Goal: Task Accomplishment & Management: Manage account settings

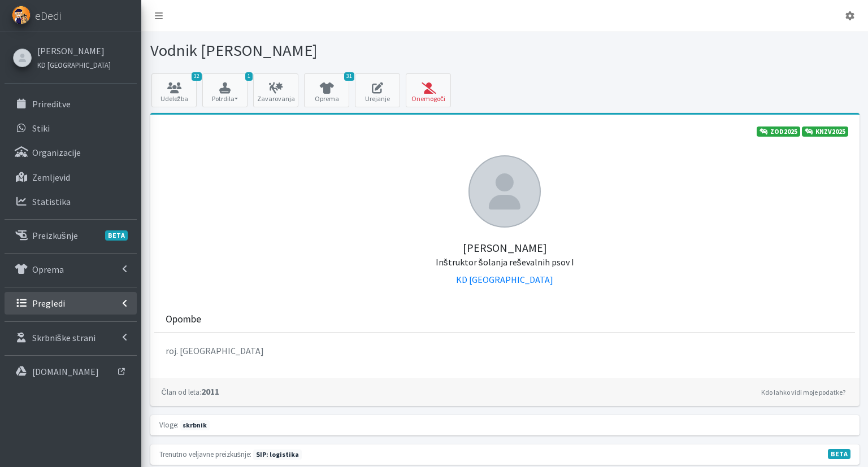
drag, startPoint x: 82, startPoint y: 304, endPoint x: 92, endPoint y: 306, distance: 9.9
click at [82, 303] on link "Pregledi" at bounding box center [71, 303] width 132 height 23
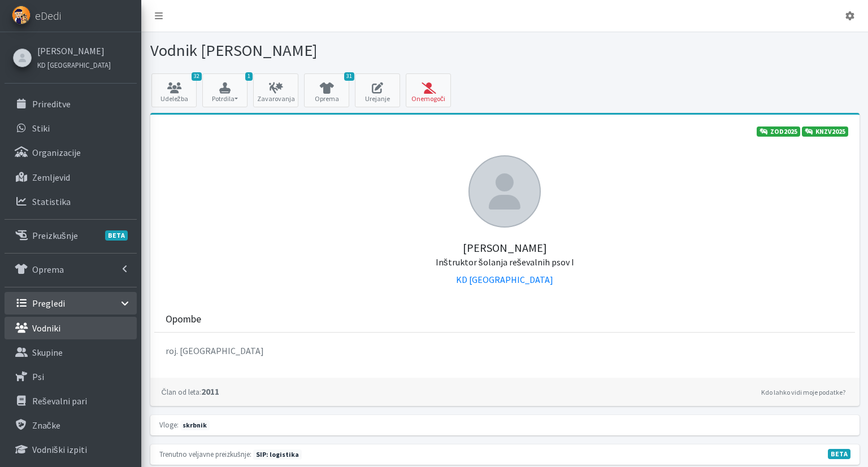
click at [105, 329] on link "Vodniki" at bounding box center [71, 328] width 132 height 23
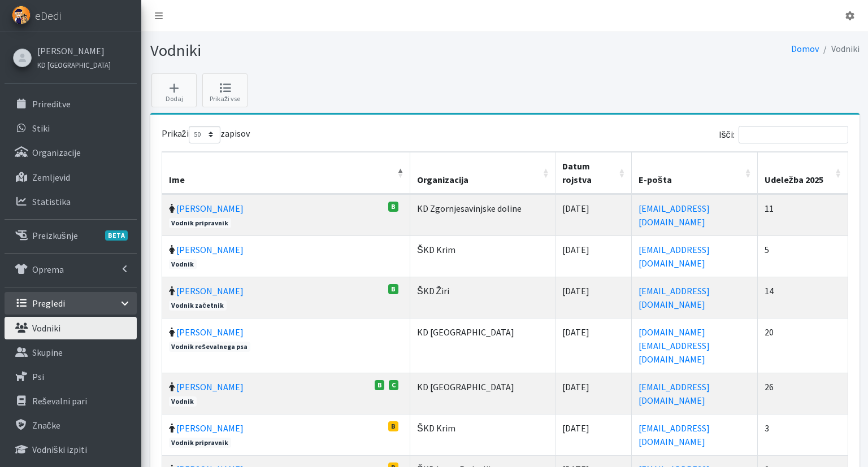
select select "50"
click at [772, 134] on input "Išči:" at bounding box center [793, 135] width 110 height 18
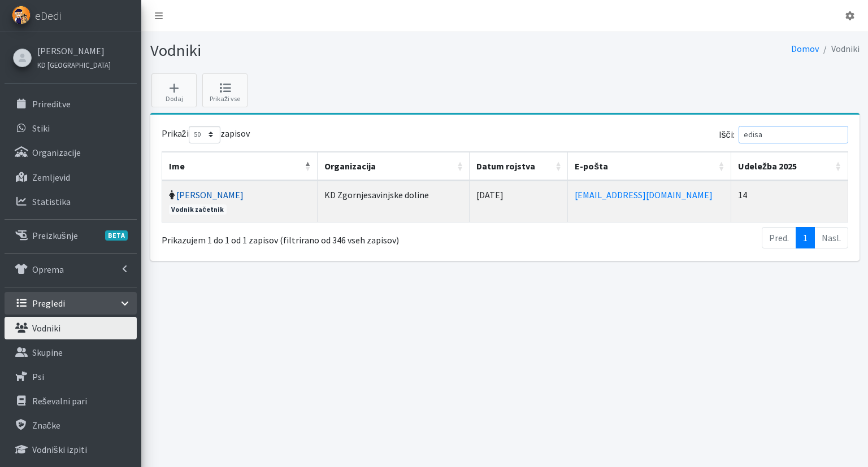
type input "edisa"
click at [228, 193] on link "[PERSON_NAME]" at bounding box center [209, 194] width 67 height 11
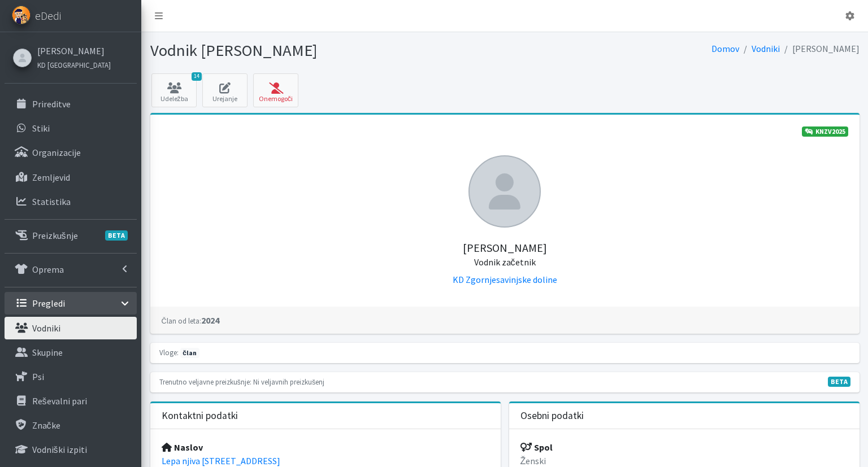
click at [56, 329] on p "Vodniki" at bounding box center [46, 328] width 28 height 11
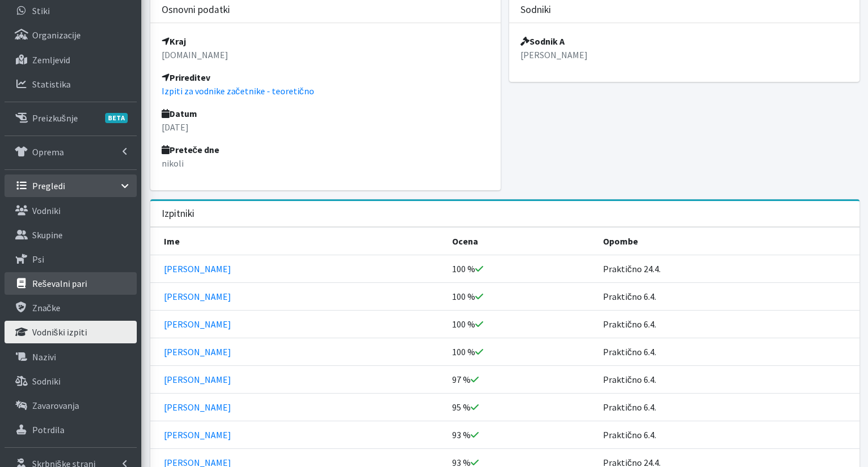
scroll to position [119, 0]
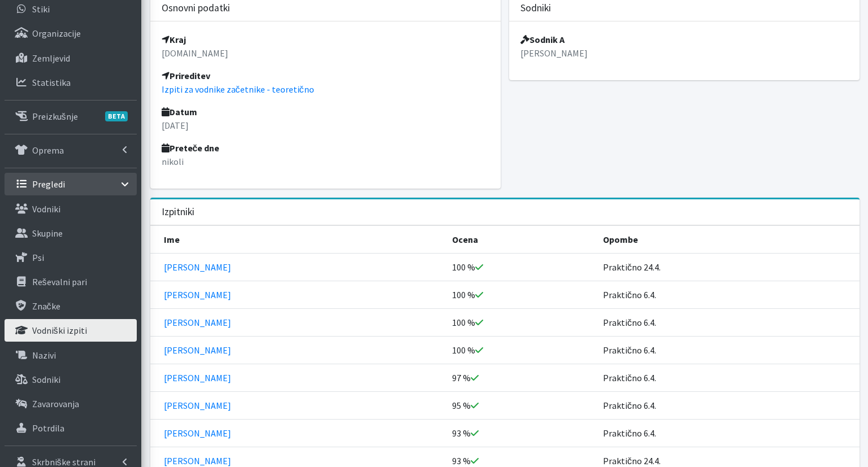
click at [94, 330] on link "Vodniški izpiti" at bounding box center [71, 330] width 132 height 23
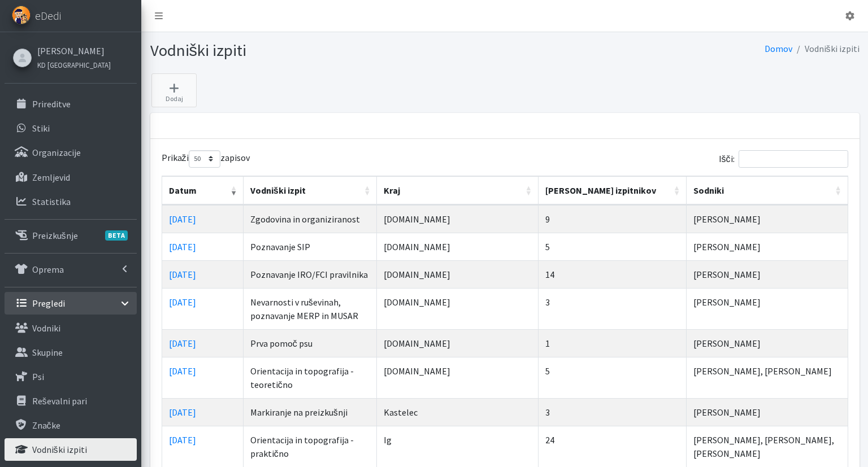
select select "50"
click at [196, 341] on link "[DATE]" at bounding box center [182, 343] width 27 height 11
select select "50"
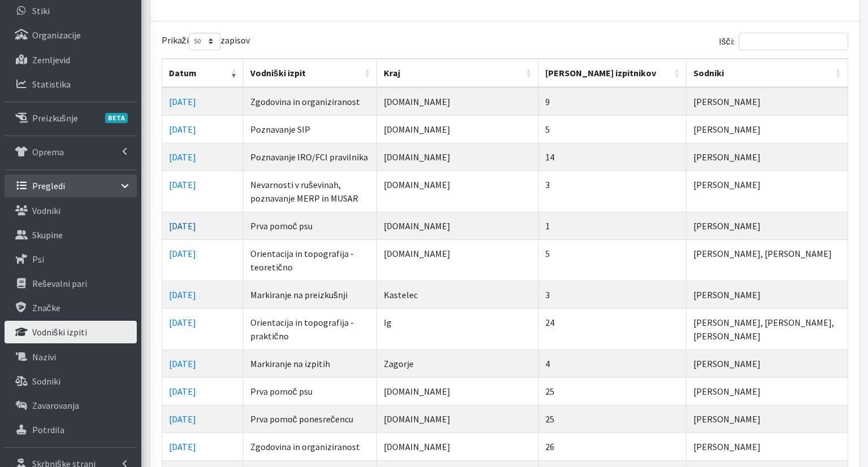
scroll to position [119, 0]
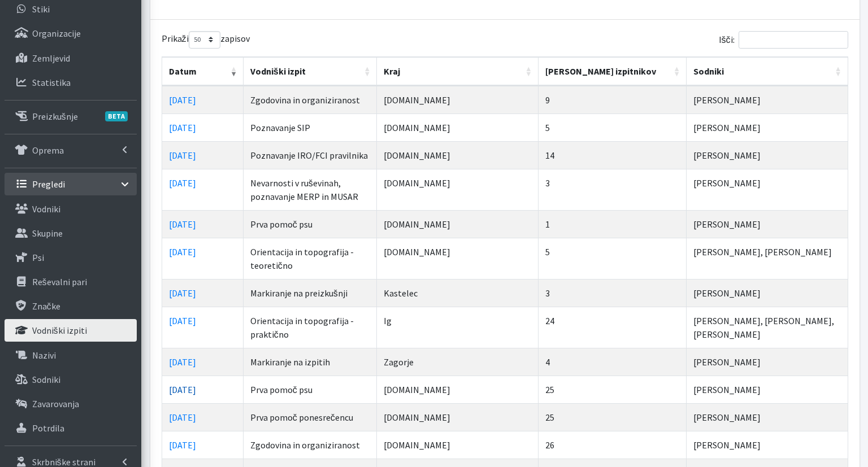
click at [190, 388] on link "[DATE]" at bounding box center [182, 389] width 27 height 11
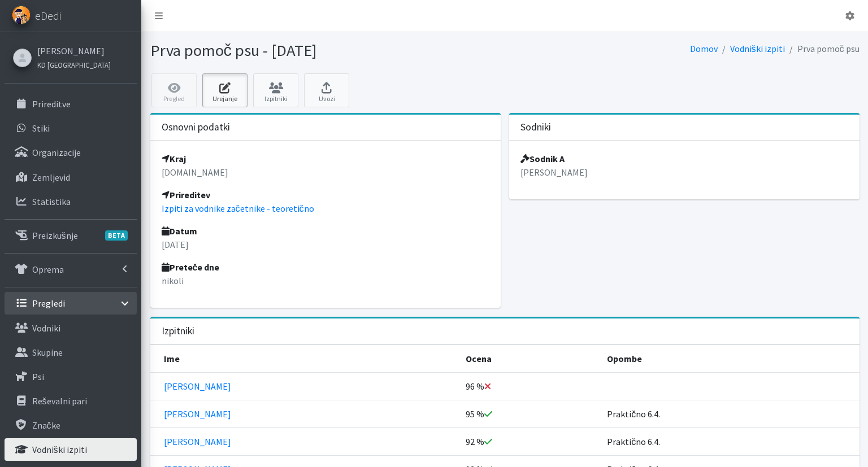
click at [218, 95] on link "Urejanje" at bounding box center [224, 90] width 45 height 34
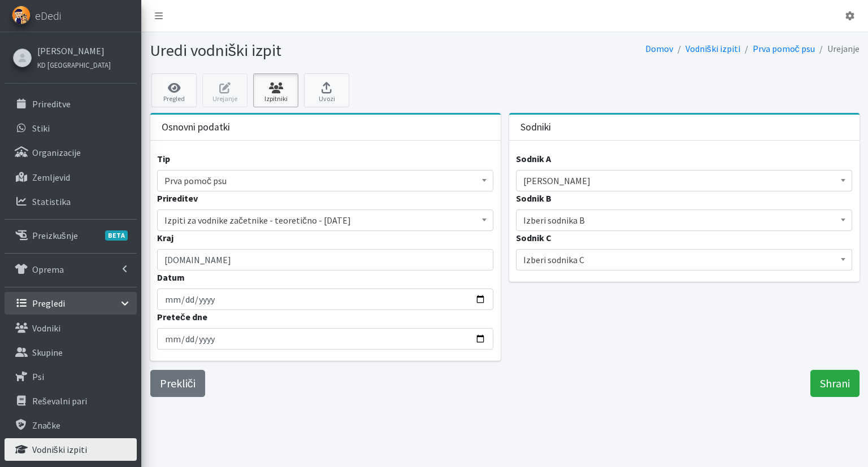
click at [273, 86] on icon at bounding box center [276, 87] width 38 height 11
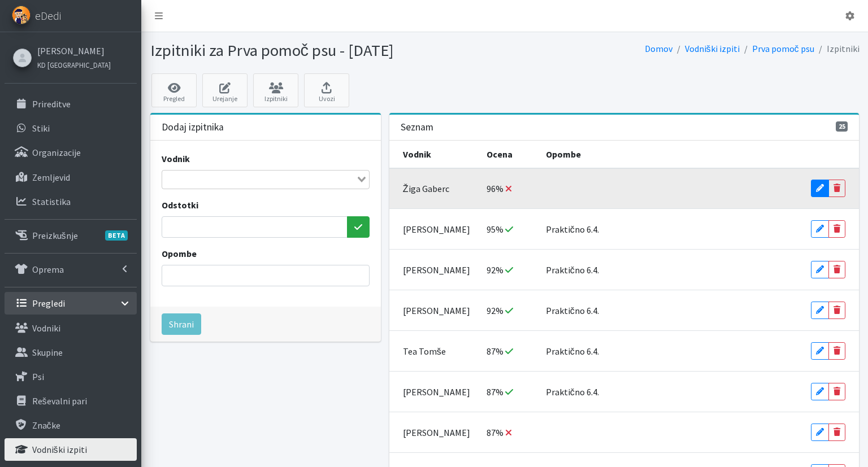
click at [824, 189] on icon at bounding box center [820, 188] width 8 height 8
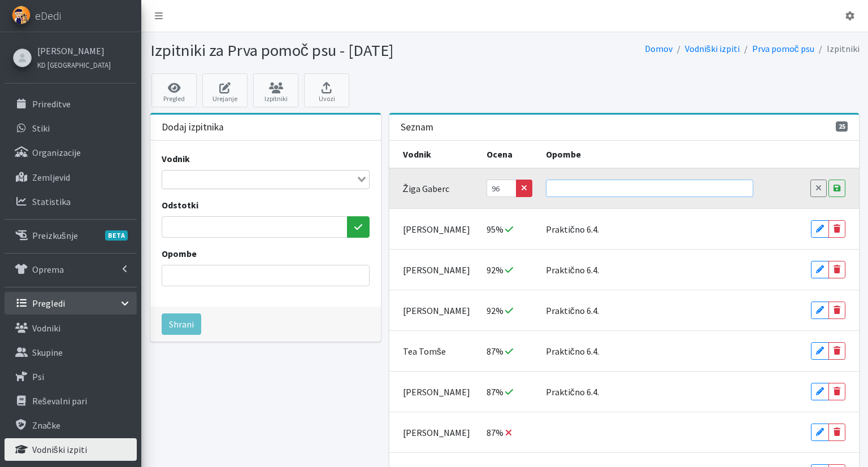
click at [668, 186] on input "text" at bounding box center [649, 189] width 207 height 18
paste input "[DATE]"
drag, startPoint x: 602, startPoint y: 186, endPoint x: 675, endPoint y: 193, distance: 73.1
click at [675, 193] on input "Praktično [DATE]" at bounding box center [649, 189] width 207 height 18
type input "Praktično 24.4."
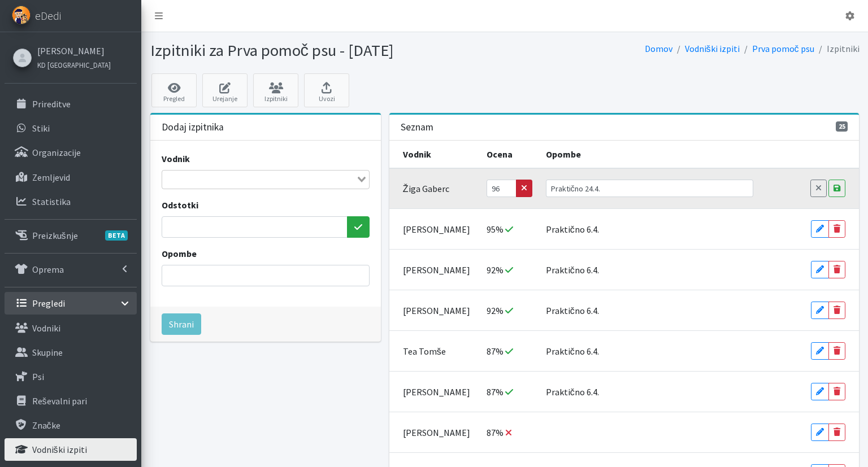
drag, startPoint x: 521, startPoint y: 186, endPoint x: 617, endPoint y: 197, distance: 96.1
click at [522, 186] on icon "button" at bounding box center [524, 188] width 6 height 8
drag, startPoint x: 693, startPoint y: 185, endPoint x: 475, endPoint y: 178, distance: 218.2
click at [546, 180] on input "Praktično 24.4." at bounding box center [649, 189] width 207 height 18
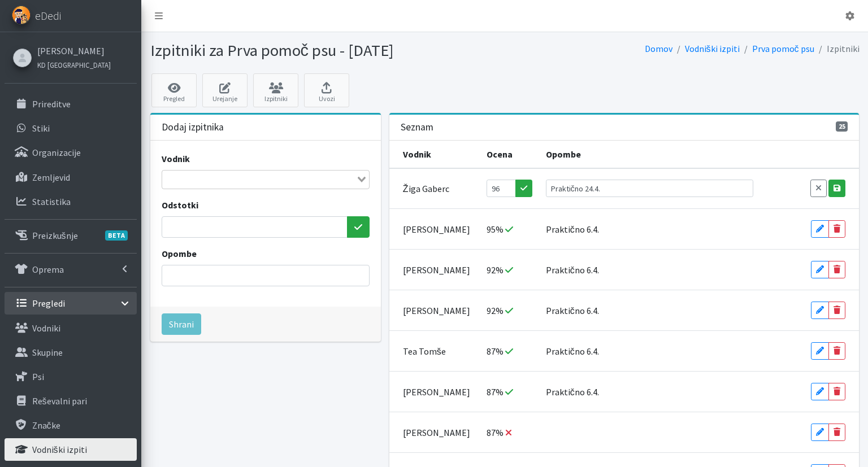
click at [837, 187] on icon at bounding box center [836, 188] width 7 height 8
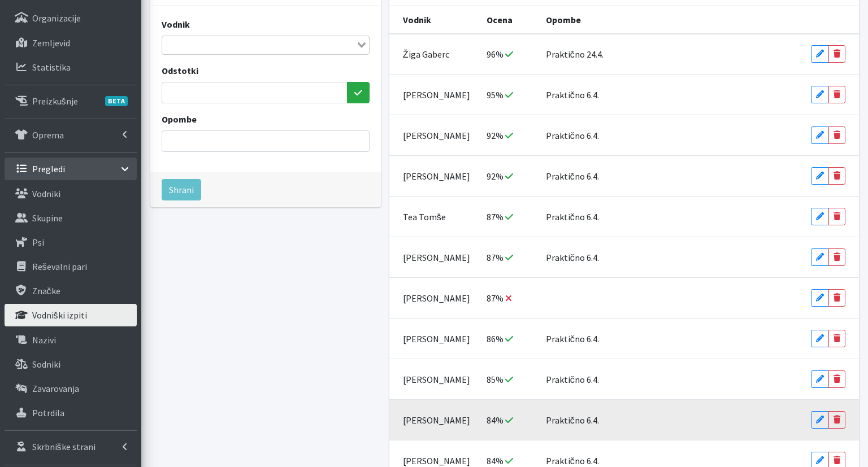
scroll to position [298, 0]
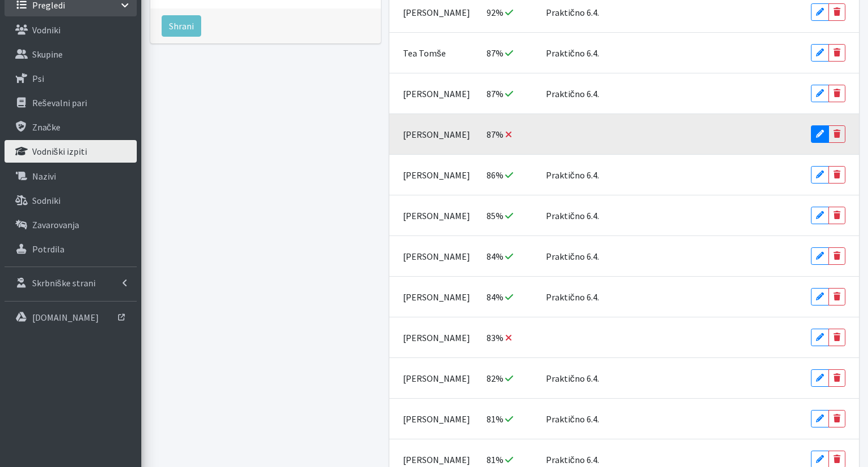
click at [816, 131] on link "Edit" at bounding box center [820, 134] width 18 height 18
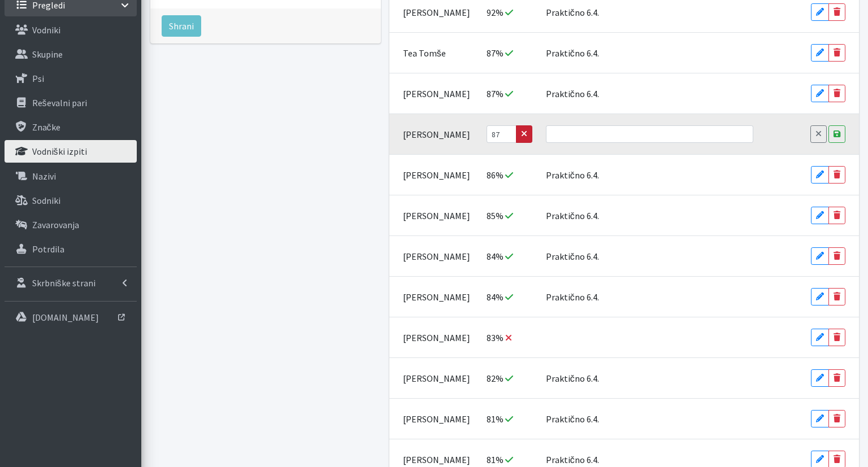
click at [518, 131] on button "button" at bounding box center [524, 134] width 16 height 18
drag, startPoint x: 546, startPoint y: 132, endPoint x: 553, endPoint y: 133, distance: 6.8
click at [546, 132] on td at bounding box center [649, 134] width 221 height 41
click at [560, 134] on input "text" at bounding box center [649, 134] width 207 height 18
paste input "Praktično 24.4."
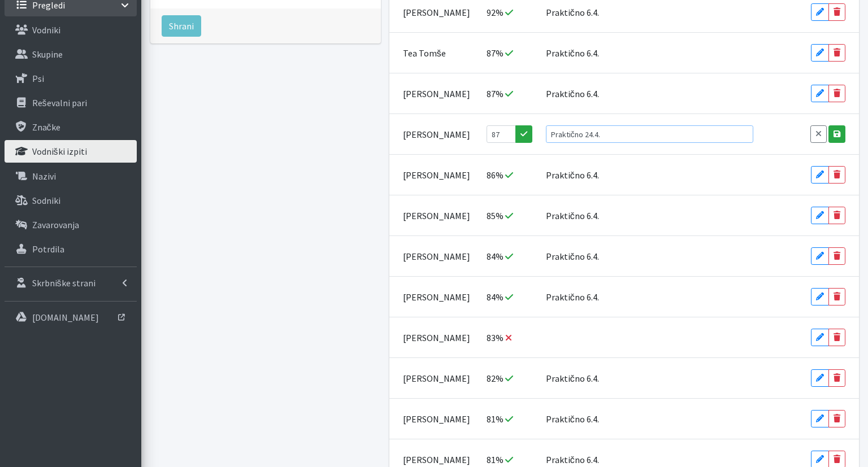
type input "Praktično 24.4."
click at [838, 137] on icon at bounding box center [836, 134] width 7 height 8
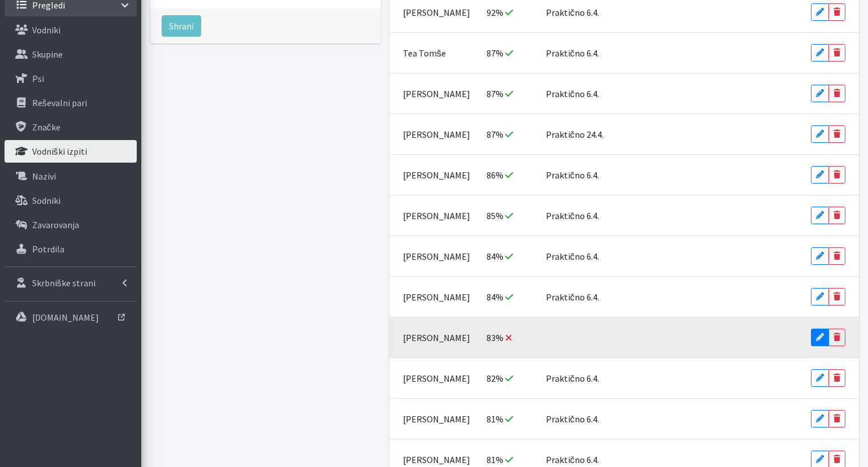
click at [818, 334] on icon at bounding box center [820, 337] width 8 height 8
click at [633, 334] on input "text" at bounding box center [649, 338] width 207 height 18
paste input "Praktično 24.4."
type input "Praktično 24.4."
click at [522, 333] on icon "button" at bounding box center [524, 337] width 6 height 8
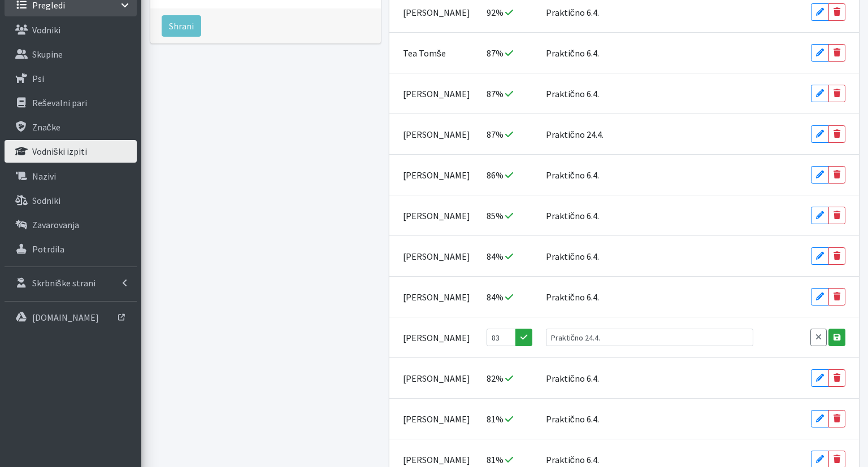
click at [834, 334] on icon at bounding box center [836, 337] width 7 height 8
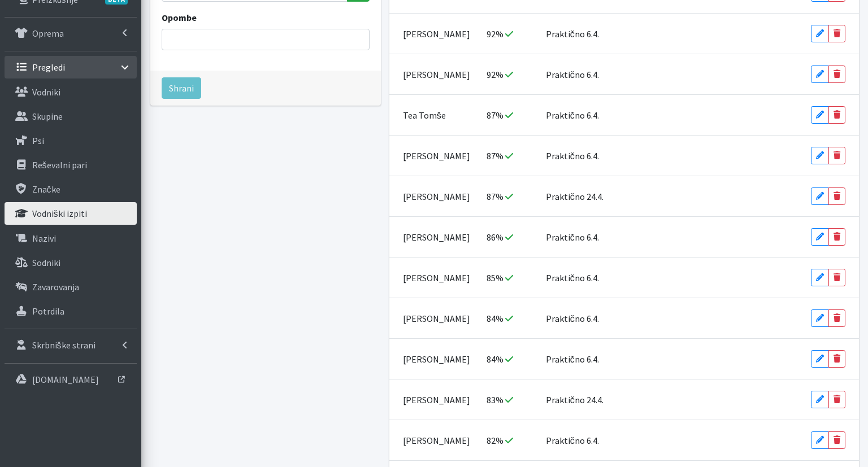
scroll to position [238, 0]
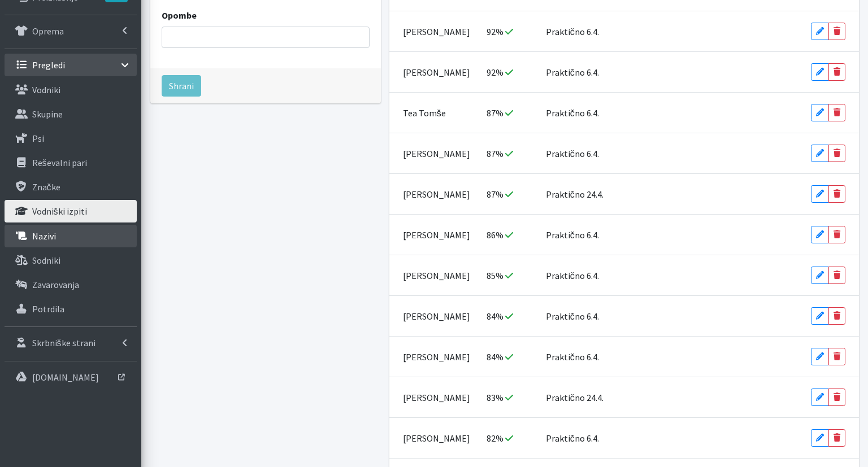
click at [67, 234] on link "Nazivi" at bounding box center [71, 236] width 132 height 23
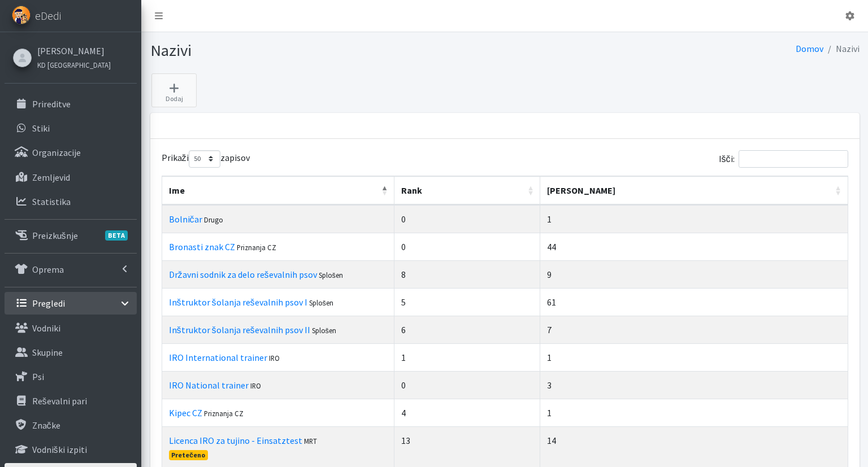
select select "50"
click at [756, 162] on input "Išči:" at bounding box center [793, 159] width 110 height 18
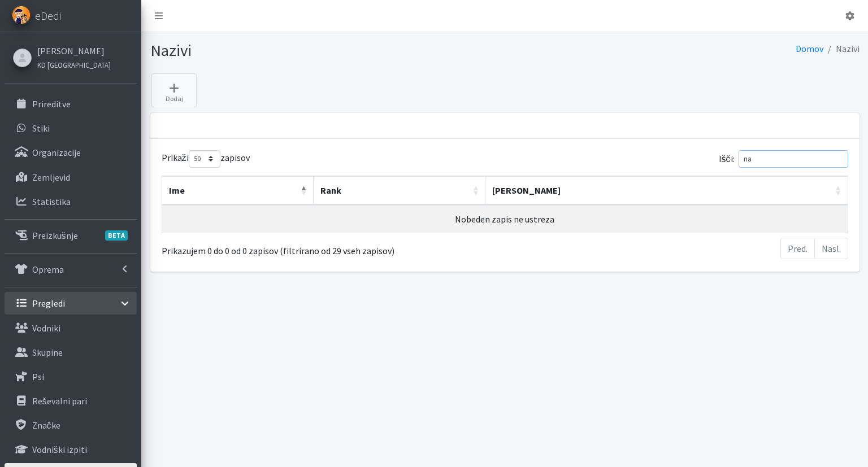
type input "n"
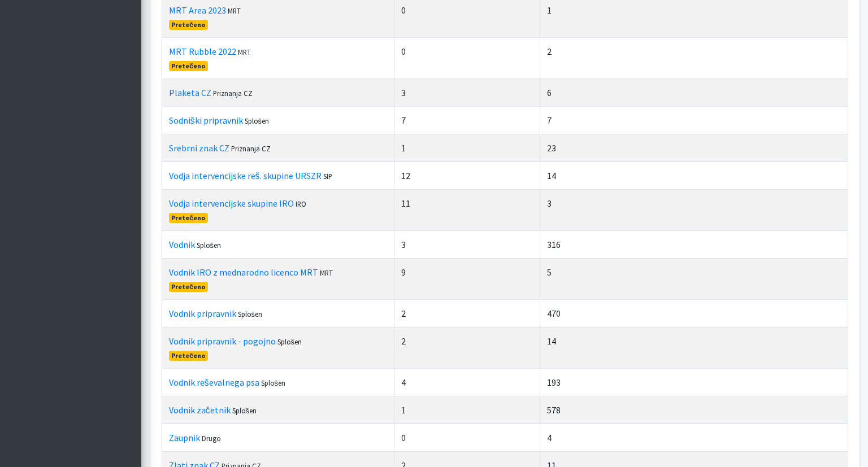
scroll to position [656, 0]
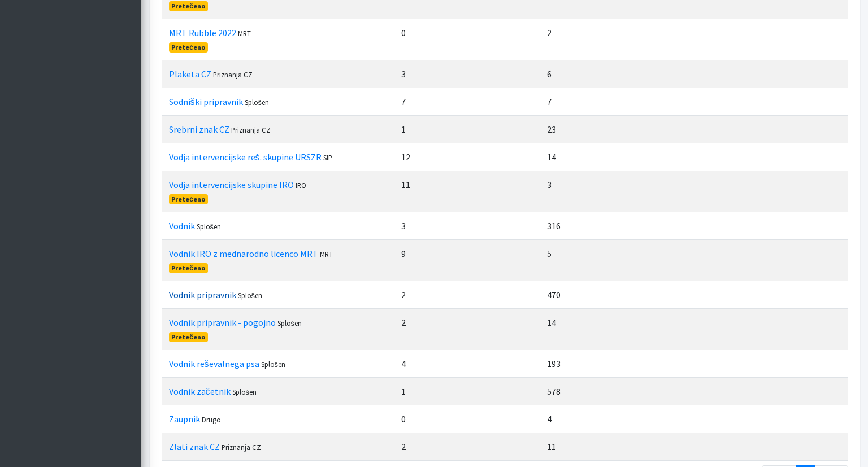
click at [222, 290] on link "Vodnik pripravnik" at bounding box center [202, 294] width 67 height 11
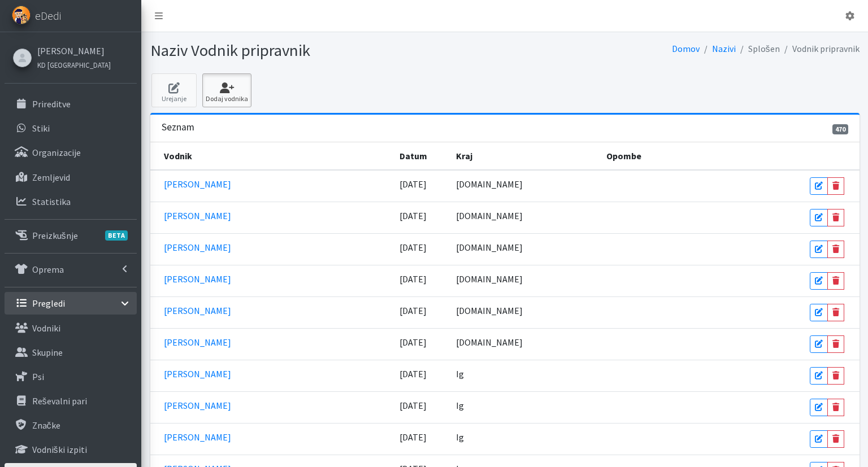
click at [239, 97] on link "Dodaj vodnika" at bounding box center [226, 90] width 49 height 34
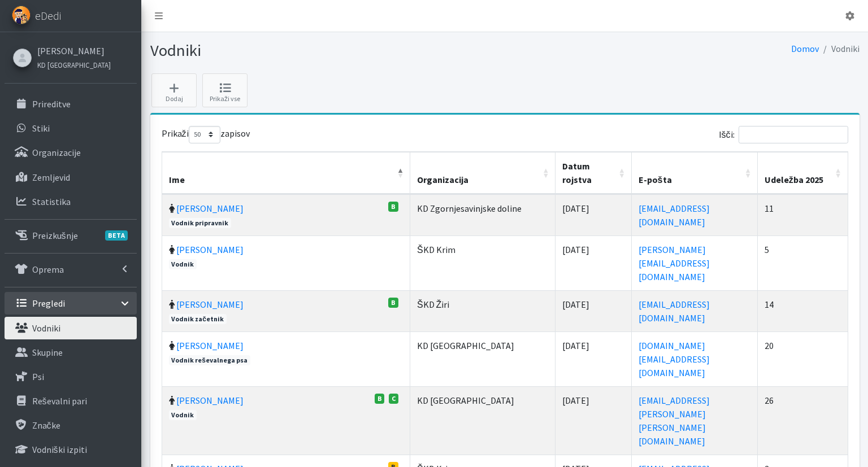
select select "50"
click at [781, 137] on input "Išči:" at bounding box center [793, 135] width 110 height 18
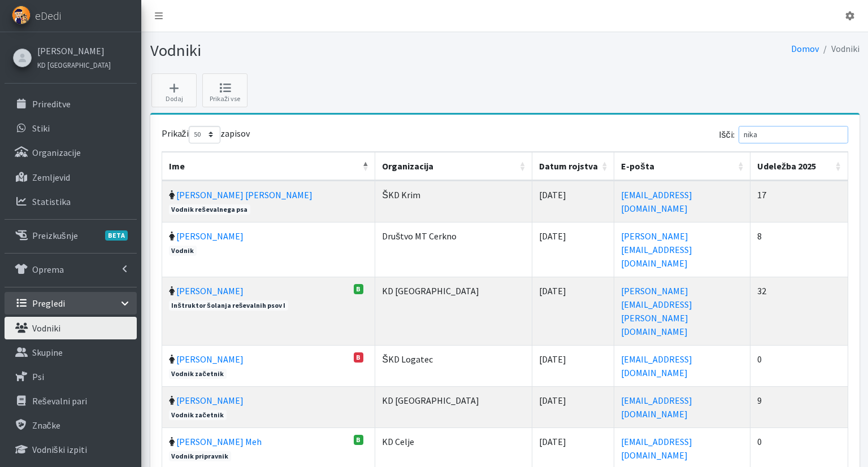
drag, startPoint x: 689, startPoint y: 134, endPoint x: 620, endPoint y: 141, distance: 69.3
click at [738, 134] on input "nika" at bounding box center [793, 135] width 110 height 18
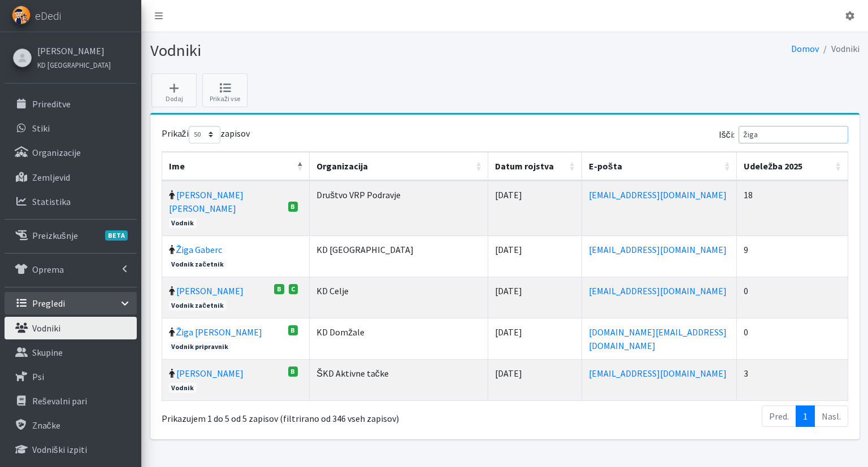
drag, startPoint x: 789, startPoint y: 136, endPoint x: 689, endPoint y: 139, distance: 100.1
click at [738, 135] on input "žiga" at bounding box center [793, 135] width 110 height 18
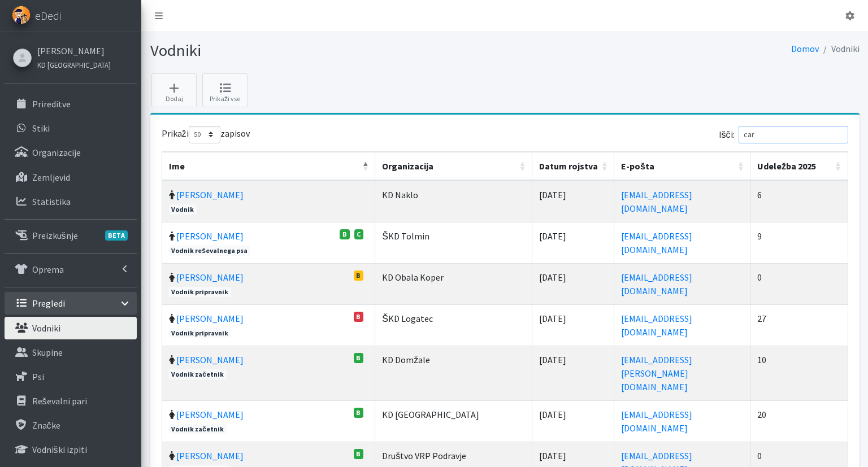
type input "car"
click at [200, 401] on td "Tina Carli B Vodnik začetnik" at bounding box center [269, 421] width 214 height 41
click at [200, 409] on link "Tina Carli" at bounding box center [209, 414] width 67 height 11
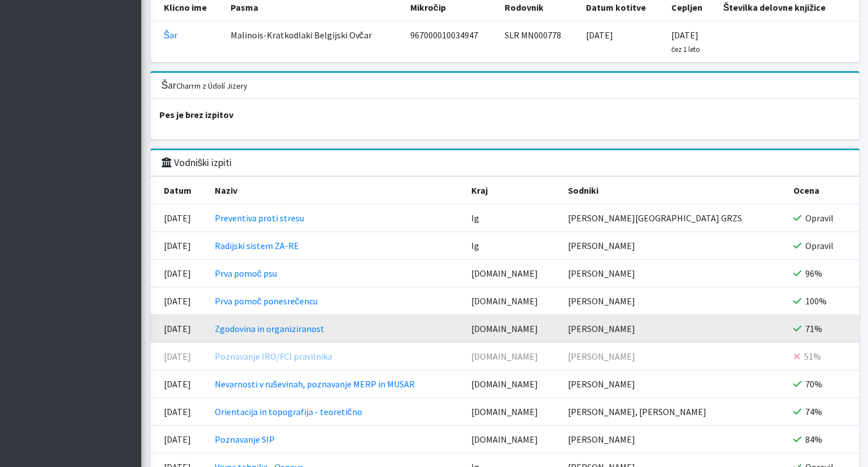
scroll to position [1246, 0]
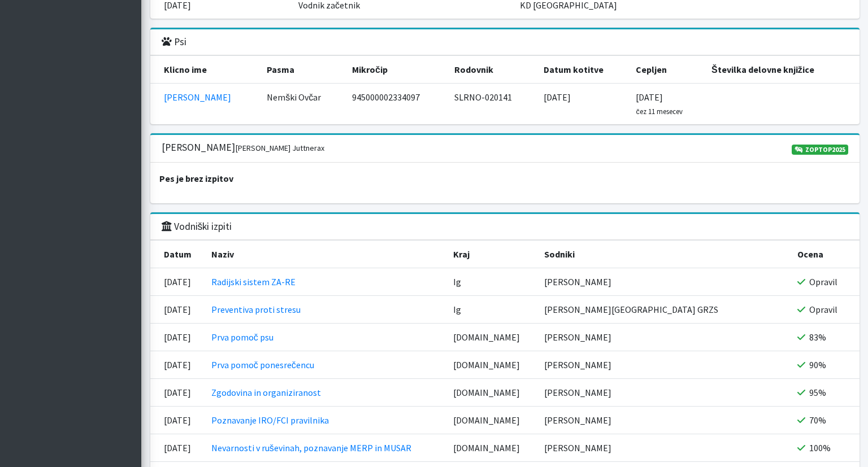
scroll to position [1457, 0]
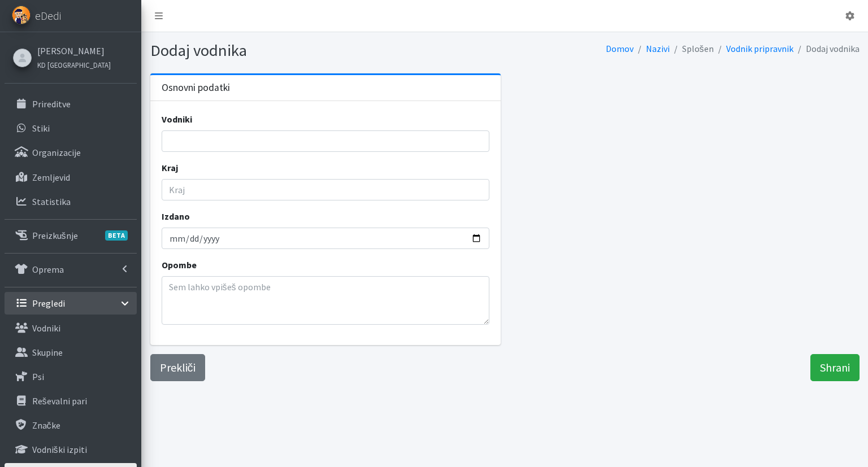
select select
click at [304, 143] on input "search" at bounding box center [329, 141] width 320 height 14
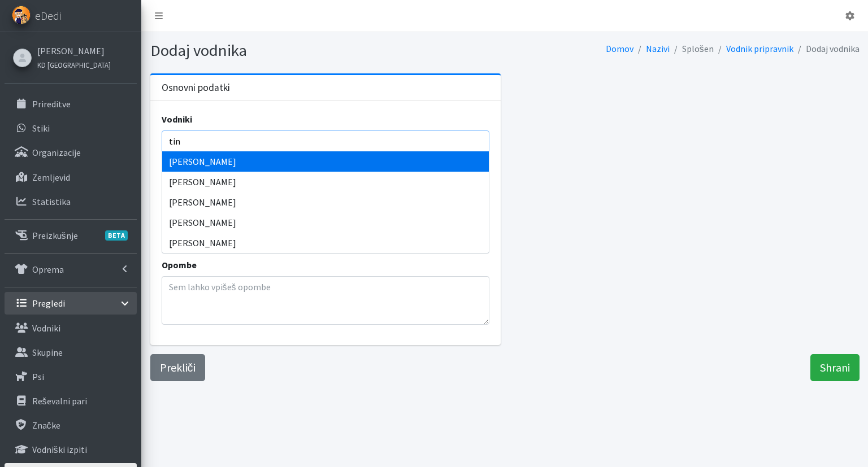
type input "tina"
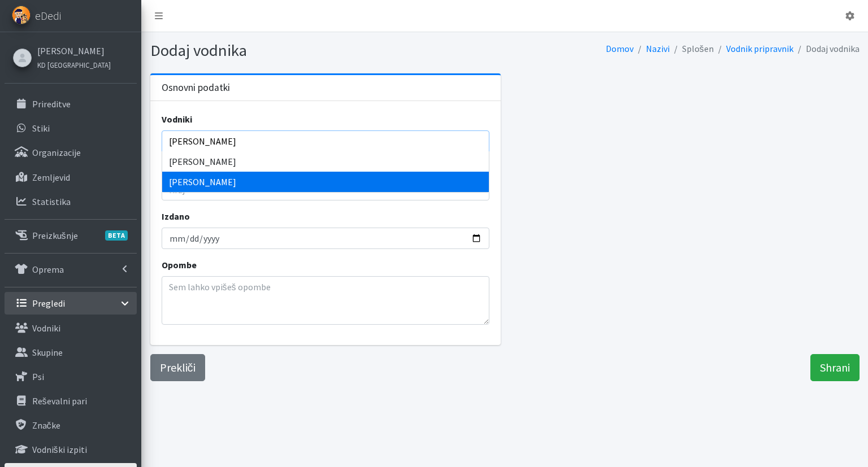
select select "1591"
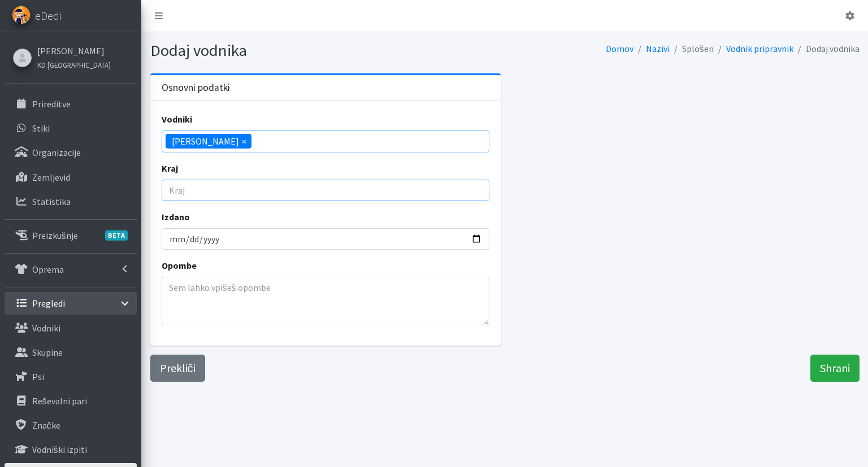
click at [266, 190] on input "Kraj" at bounding box center [326, 190] width 328 height 21
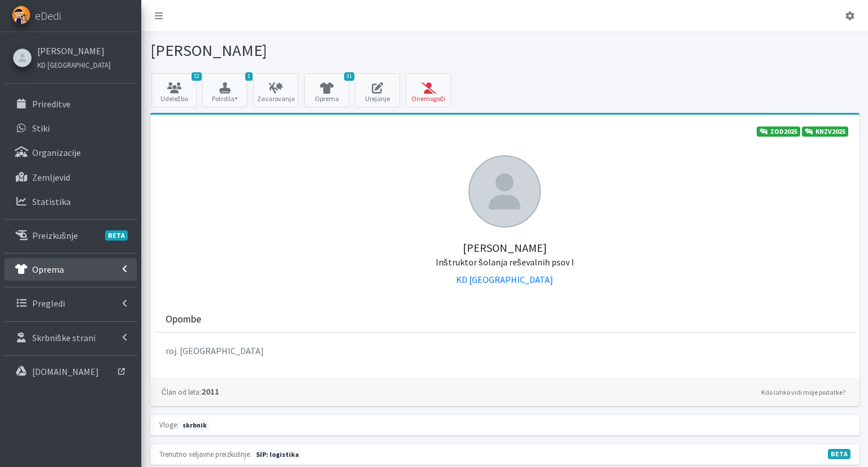
click at [81, 263] on link "Oprema" at bounding box center [71, 269] width 132 height 23
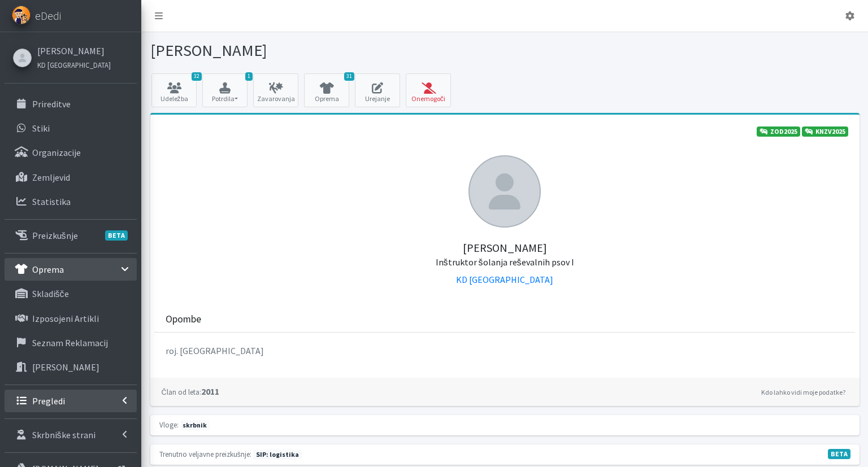
click at [82, 394] on link "Pregledi" at bounding box center [71, 401] width 132 height 23
click at [89, 421] on link "Vodniki" at bounding box center [71, 425] width 132 height 23
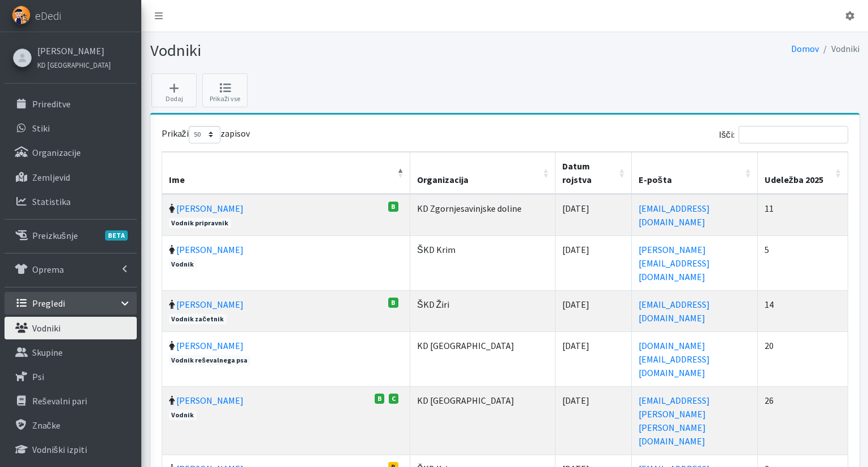
select select "50"
click at [803, 133] on input "Išči:" at bounding box center [793, 135] width 110 height 18
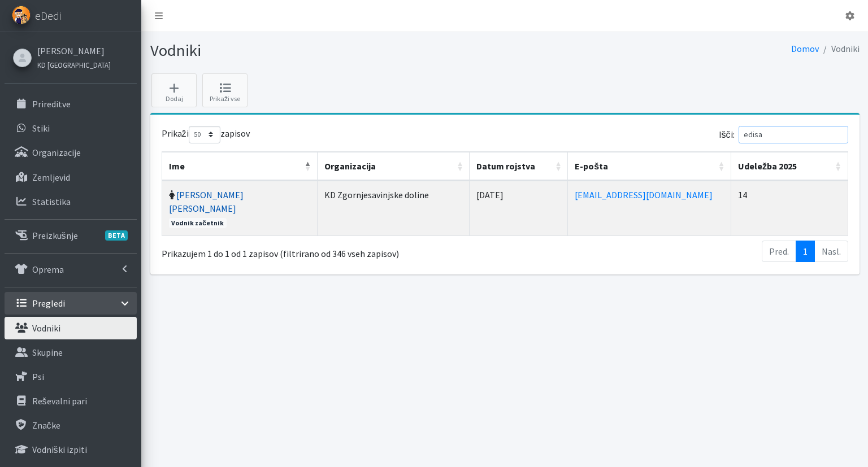
type input "edisa"
click at [218, 192] on link "[PERSON_NAME]" at bounding box center [206, 201] width 75 height 25
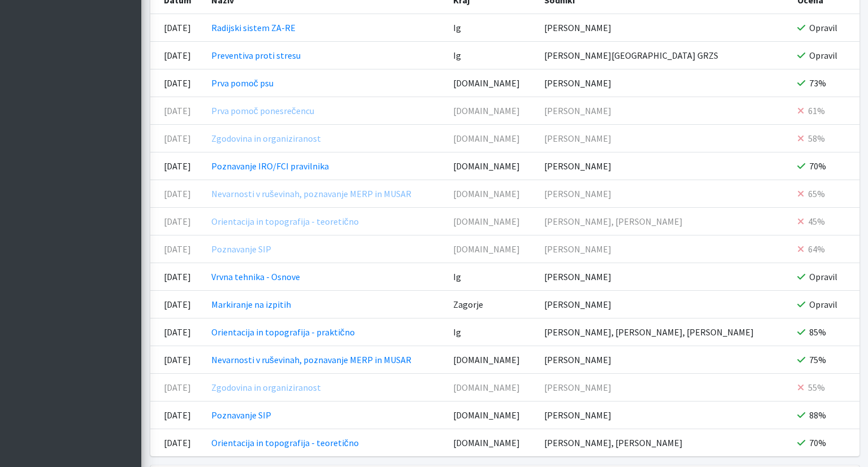
scroll to position [1515, 0]
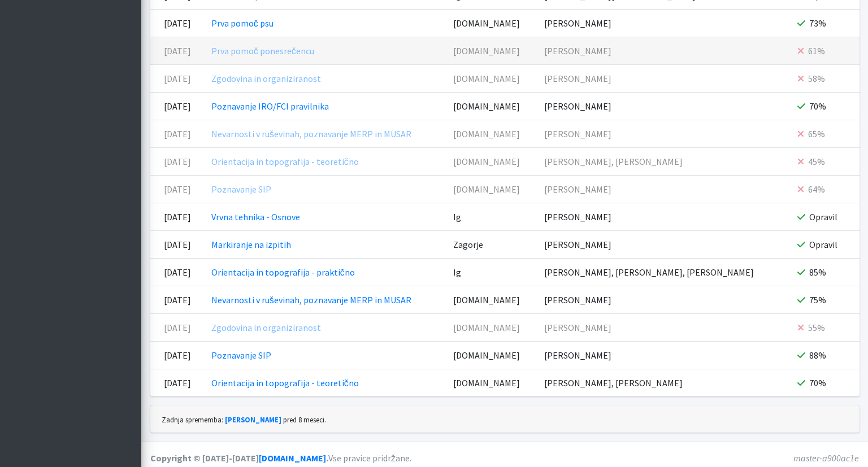
drag, startPoint x: 349, startPoint y: 52, endPoint x: 212, endPoint y: 49, distance: 136.8
click at [212, 49] on tr "25.03.2025 Prva pomoč ponesrečencu ucilnica.erps.si Dr. Iva Cestar 61%" at bounding box center [504, 51] width 709 height 28
click at [266, 40] on td "Prva pomoč ponesrečencu" at bounding box center [326, 51] width 242 height 28
click at [297, 55] on td "Prva pomoč ponesrečencu" at bounding box center [326, 51] width 242 height 28
click at [304, 49] on link "Prva pomoč ponesrečencu" at bounding box center [262, 50] width 103 height 11
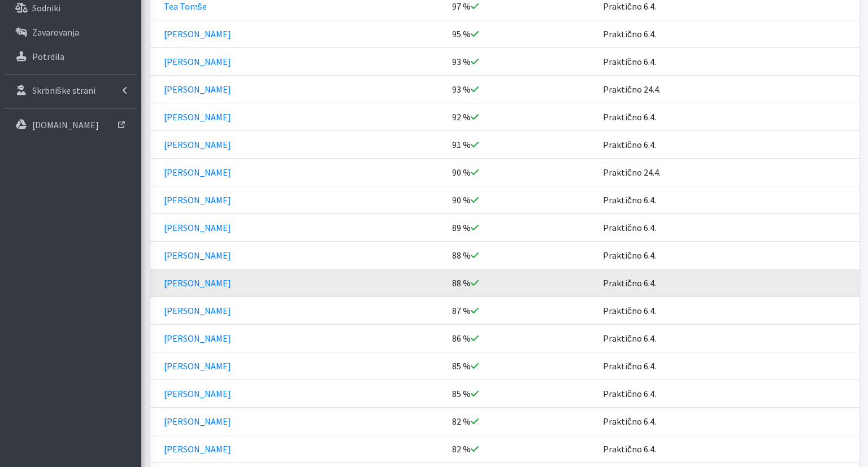
scroll to position [670, 0]
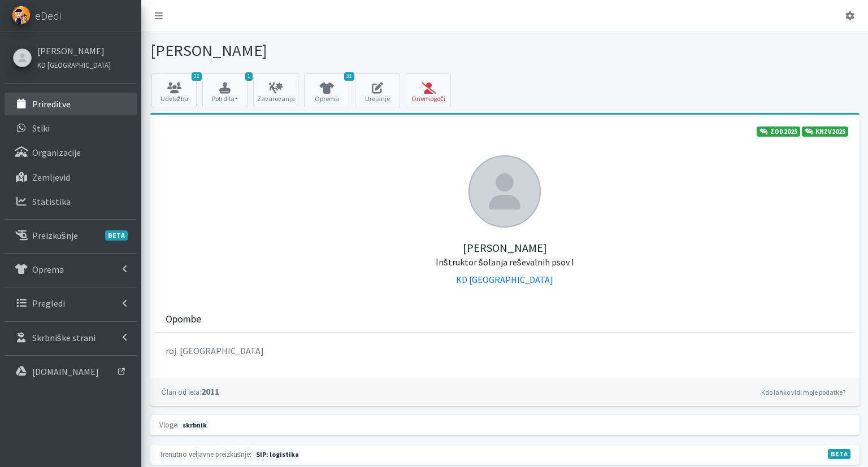
click at [78, 110] on link "Prireditve" at bounding box center [71, 104] width 132 height 23
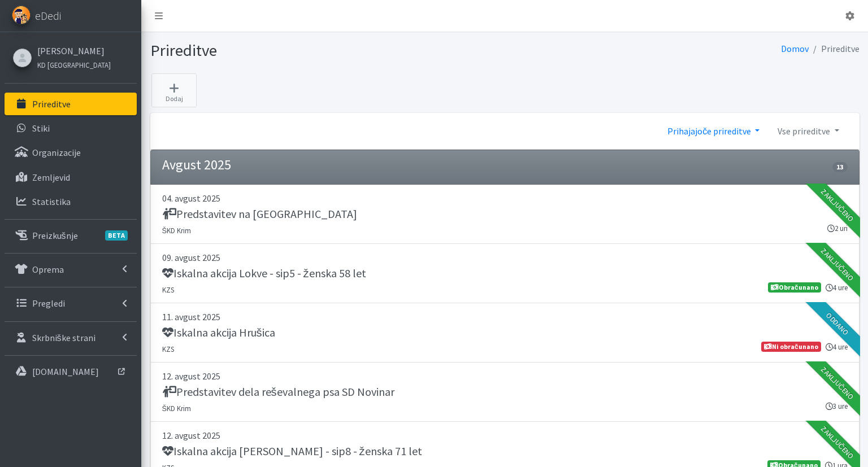
click at [715, 129] on link "Prihajajoče prireditve" at bounding box center [713, 131] width 110 height 23
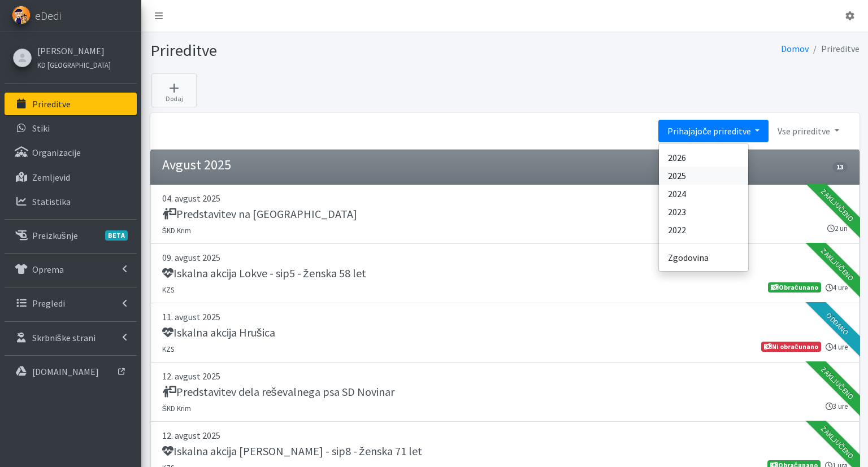
click at [694, 179] on link "2025" at bounding box center [703, 176] width 89 height 18
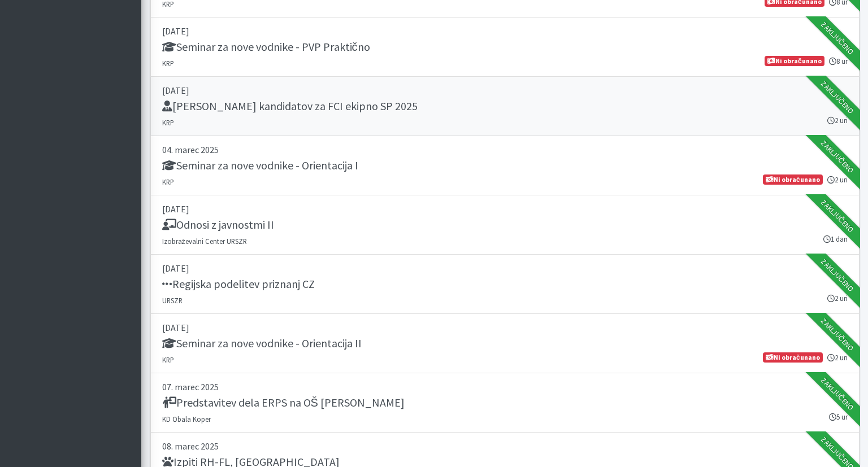
scroll to position [2744, 0]
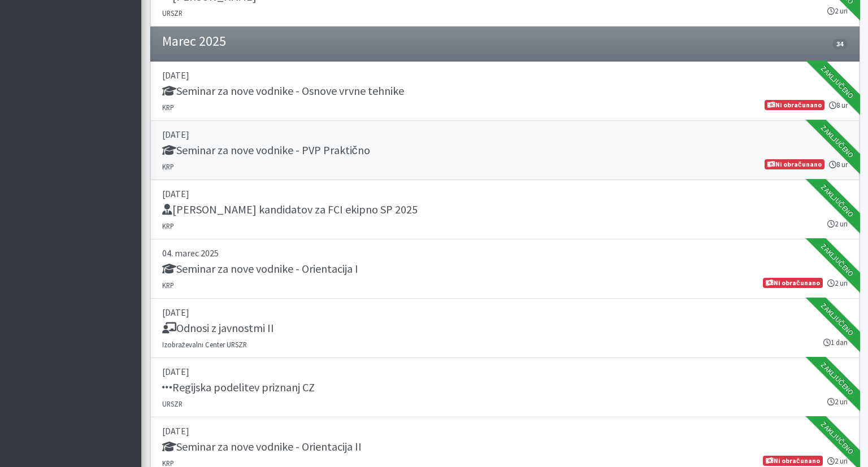
click at [311, 144] on h5 "Seminar za nove vodnike - PVP Praktično" at bounding box center [266, 151] width 208 height 14
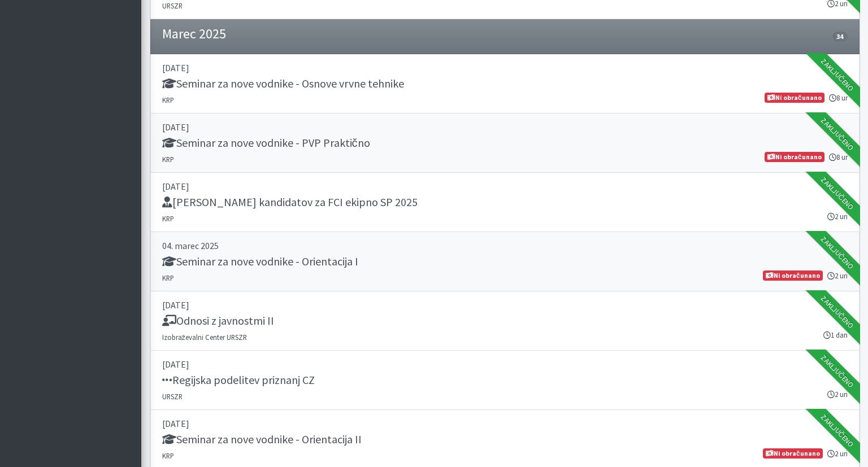
scroll to position [2386, 0]
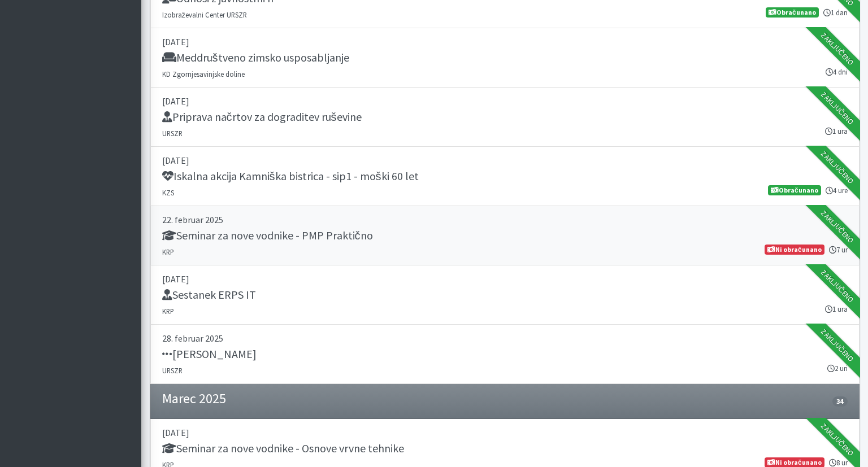
click at [390, 234] on div "Seminar za nove vodnike - PMP Praktično" at bounding box center [504, 237] width 685 height 16
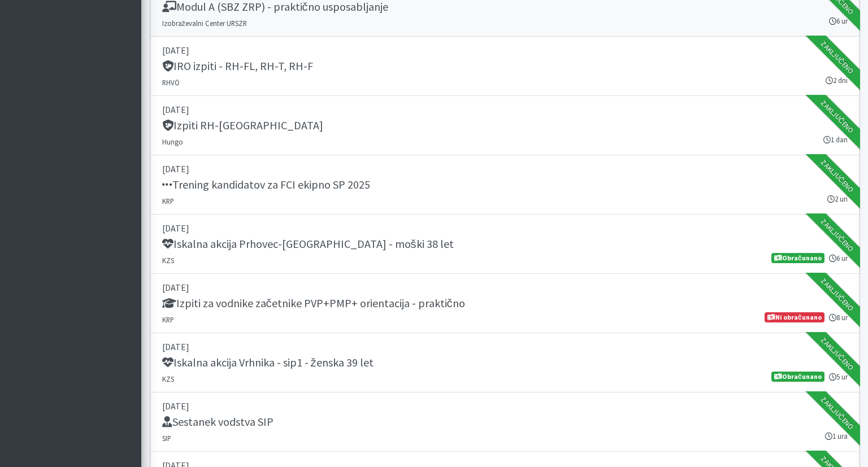
scroll to position [5190, 0]
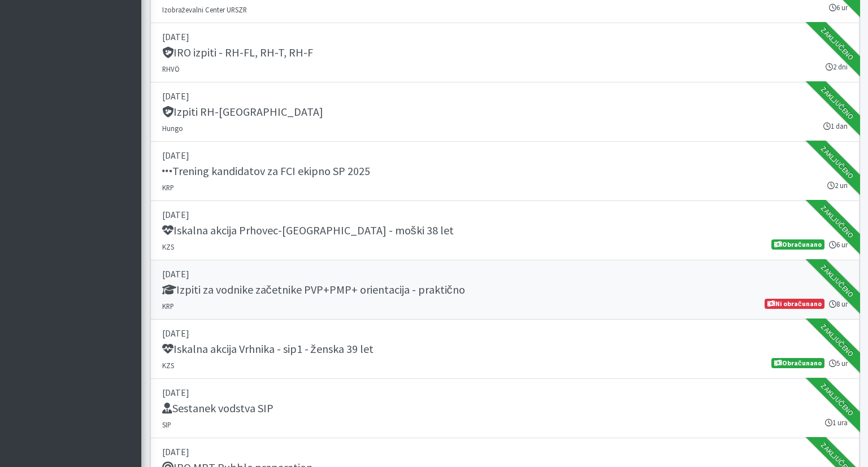
click at [331, 284] on h5 "Izpiti za vodnike začetnike PVP+PMP+ orientacija - praktično" at bounding box center [313, 290] width 303 height 14
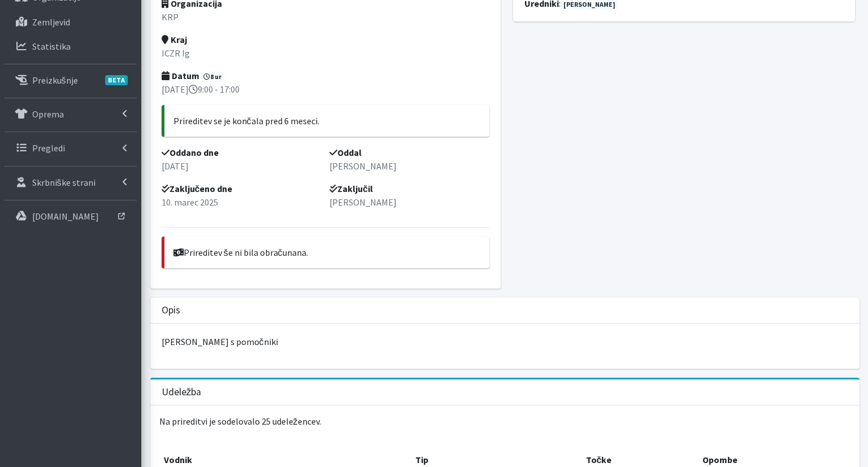
scroll to position [298, 0]
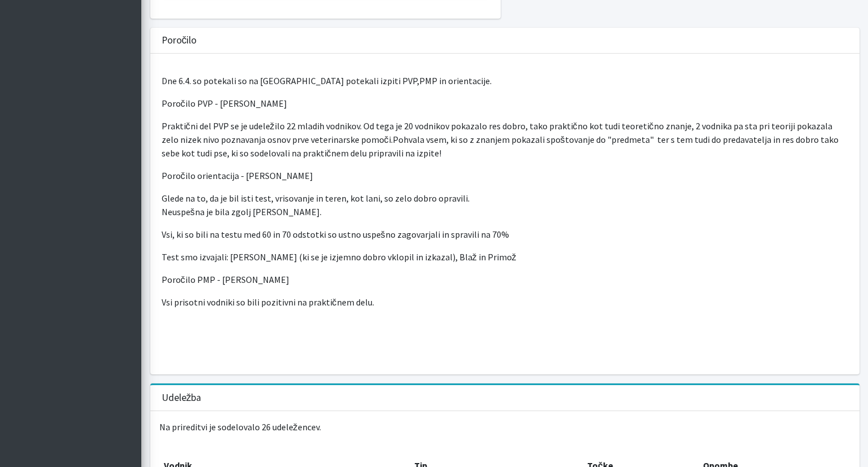
scroll to position [537, 0]
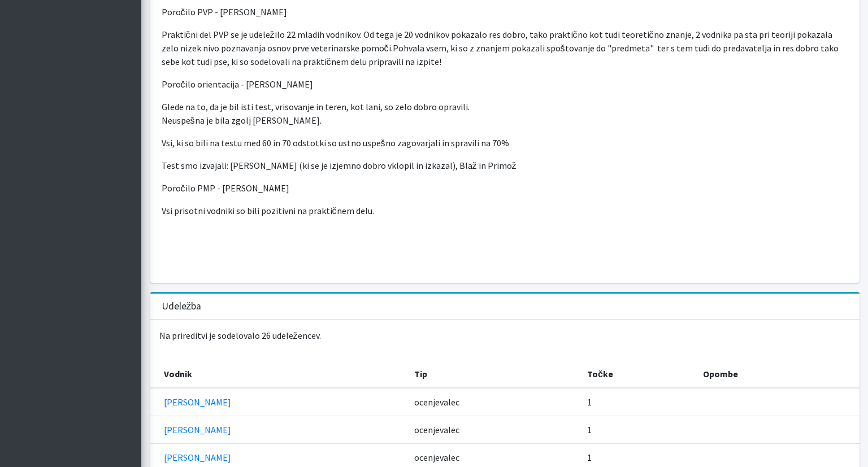
click at [328, 123] on div "Dne 6.4. so potekali so na [GEOGRAPHIC_DATA] potekali izpiti PVP,PMP in orienta…" at bounding box center [504, 122] width 709 height 321
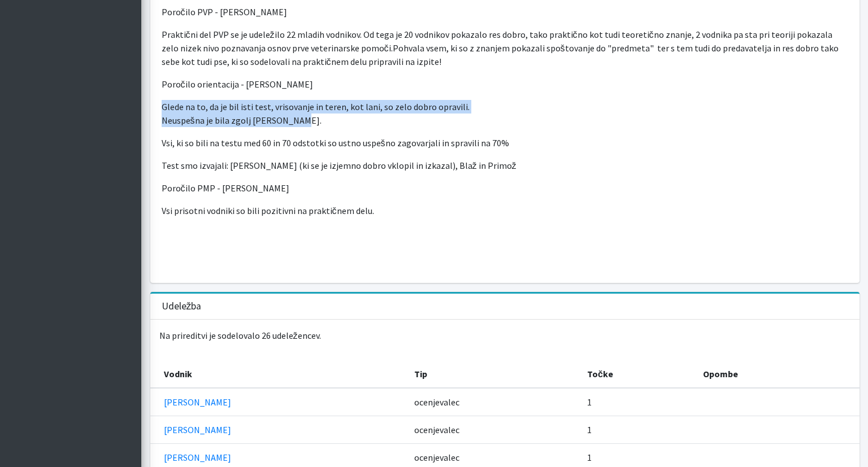
drag, startPoint x: 300, startPoint y: 121, endPoint x: 152, endPoint y: 106, distance: 148.8
click at [152, 106] on div "Dne 6.4. so potekali so na [GEOGRAPHIC_DATA] potekali izpiti PVP,PMP in orienta…" at bounding box center [504, 122] width 709 height 321
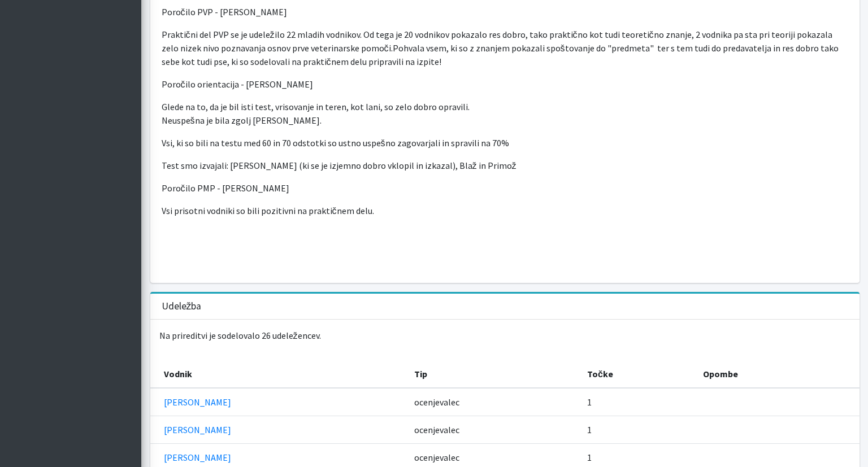
click at [234, 140] on p "Vsi, ki so bili na testu med 60 in 70 odstotki so ustno uspešno zagovarjali in …" at bounding box center [505, 143] width 686 height 14
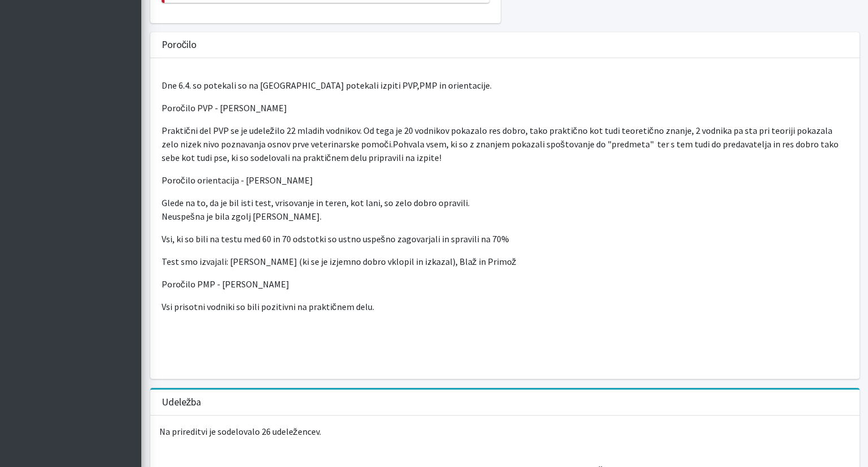
scroll to position [358, 0]
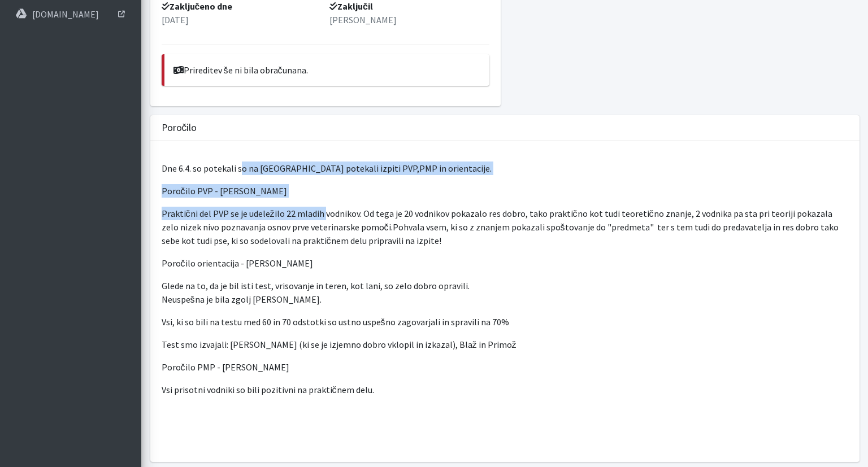
drag, startPoint x: 241, startPoint y: 162, endPoint x: 327, endPoint y: 213, distance: 99.8
click at [322, 211] on div "Dne 6.4. so potekali so na [GEOGRAPHIC_DATA] potekali izpiti PVP,PMP in orienta…" at bounding box center [504, 301] width 709 height 321
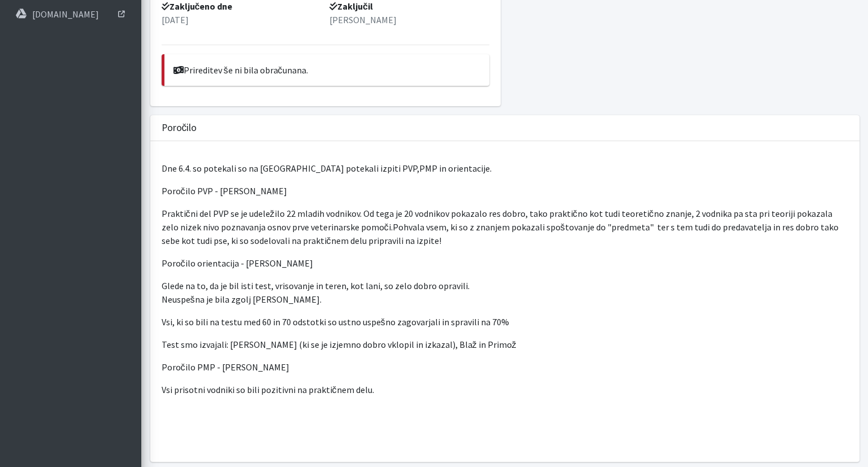
click at [327, 213] on p "Praktični del PVP se je udeležilo 22 mladih vodnikov. Od tega je 20 vodnikov po…" at bounding box center [505, 227] width 686 height 41
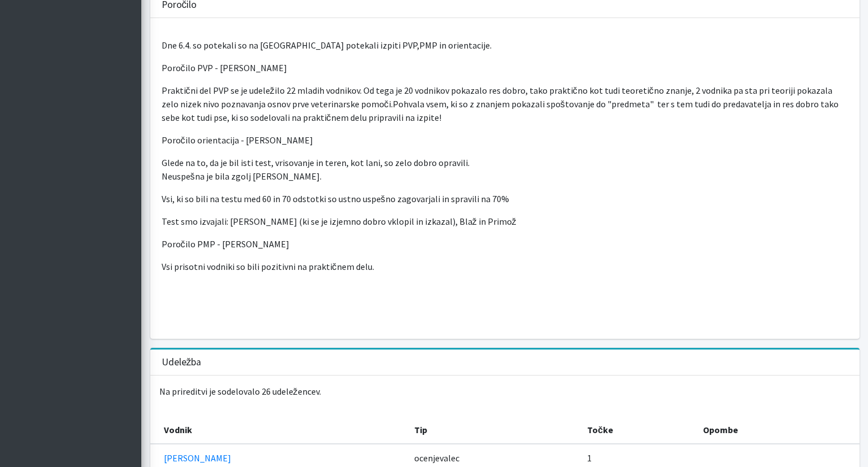
scroll to position [537, 0]
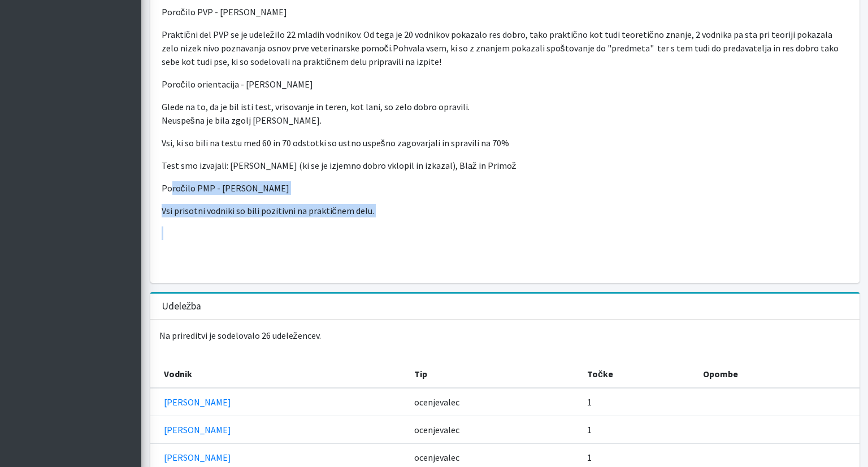
drag, startPoint x: 171, startPoint y: 184, endPoint x: 401, endPoint y: 228, distance: 234.7
click at [401, 228] on div "Dne 6.4. so potekali so na [GEOGRAPHIC_DATA] potekali izpiti PVP,PMP in orienta…" at bounding box center [504, 122] width 709 height 321
click at [423, 227] on p at bounding box center [505, 234] width 686 height 14
drag, startPoint x: 409, startPoint y: 216, endPoint x: 145, endPoint y: 185, distance: 265.6
click at [145, 185] on div "Vodniški izpiti Organizacija KRP Kraj ICZR Ig Datum 8 ur [DATE] 9:00 - 17:00" at bounding box center [504, 374] width 727 height 1558
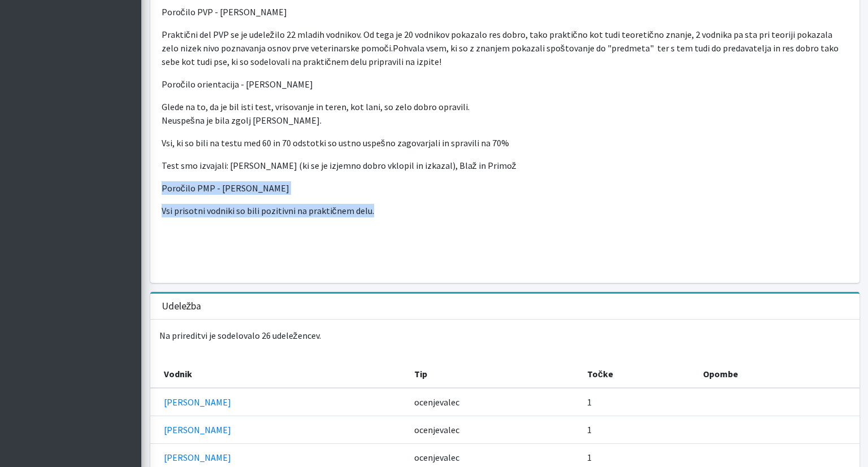
click at [377, 208] on p "Vsi prisotni vodniki so bili pozitivni na praktičnem delu." at bounding box center [505, 211] width 686 height 14
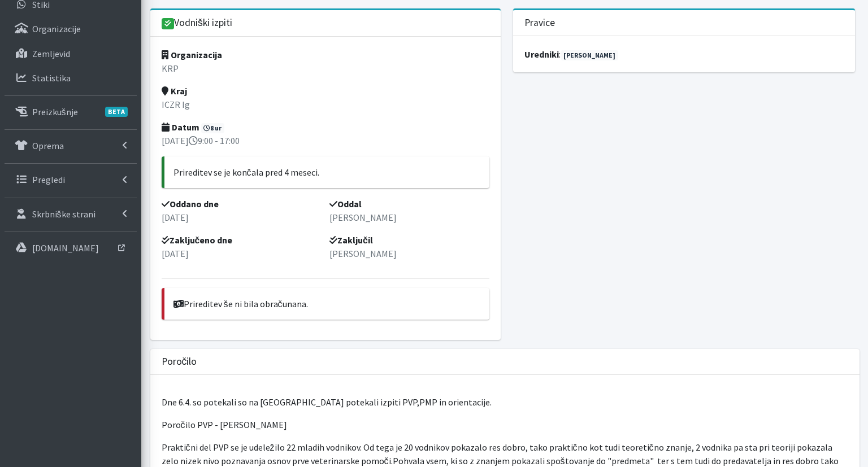
scroll to position [57, 0]
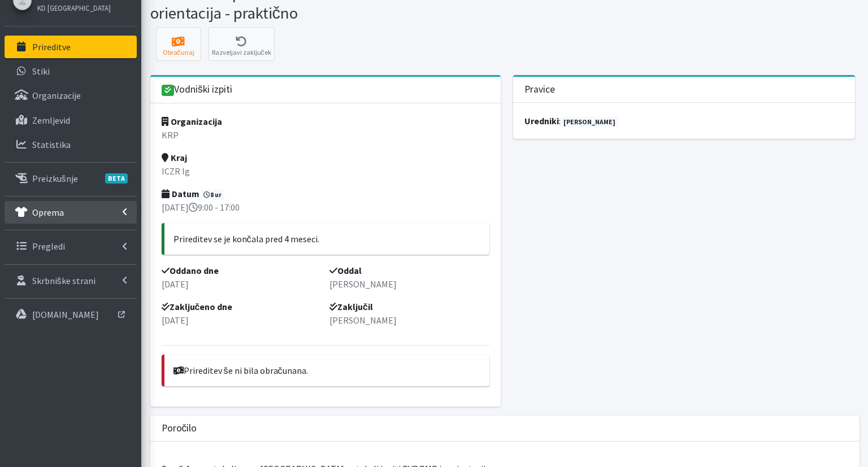
click at [54, 208] on p "Oprema" at bounding box center [48, 212] width 32 height 11
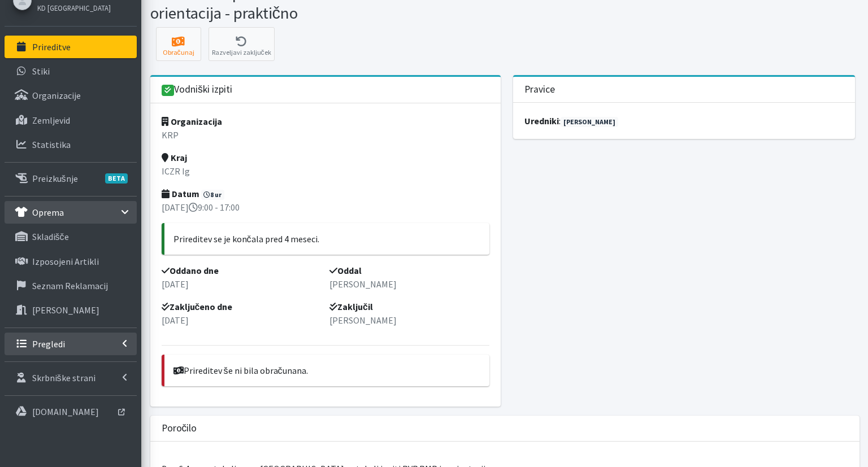
click at [51, 336] on link "Pregledi" at bounding box center [71, 344] width 132 height 23
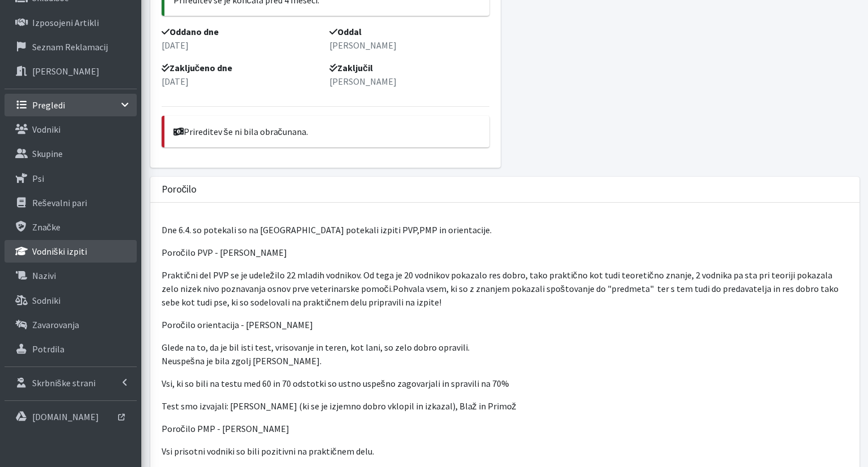
click at [104, 253] on link "Vodniški izpiti" at bounding box center [71, 251] width 132 height 23
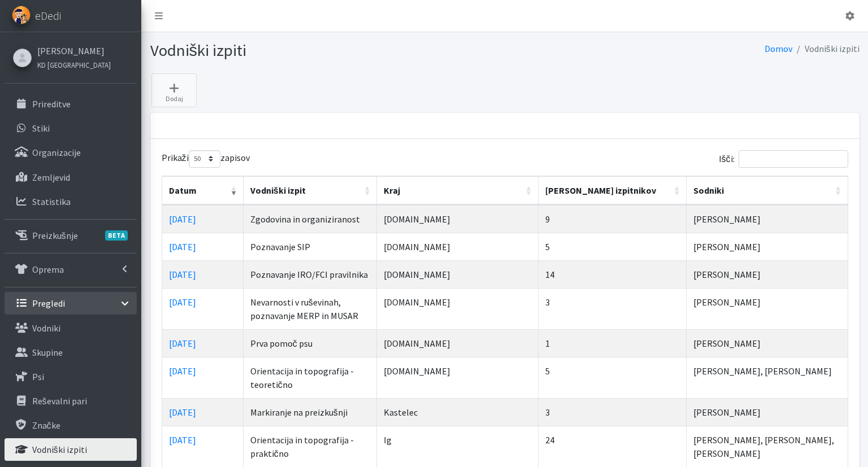
select select "50"
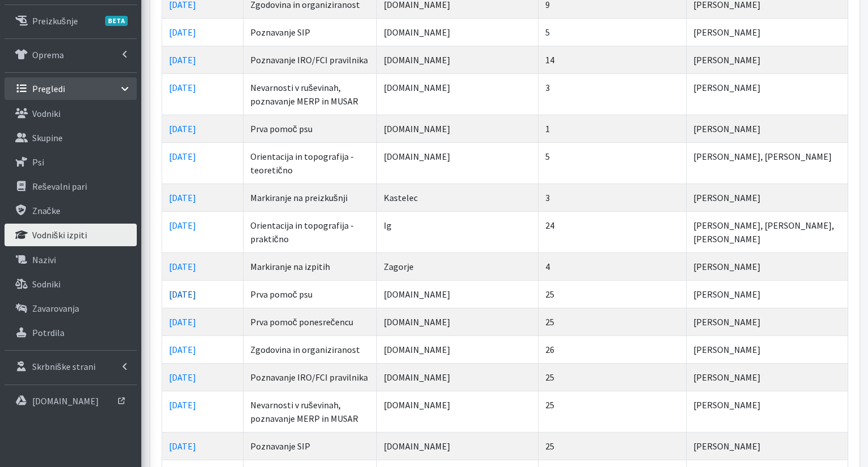
scroll to position [238, 0]
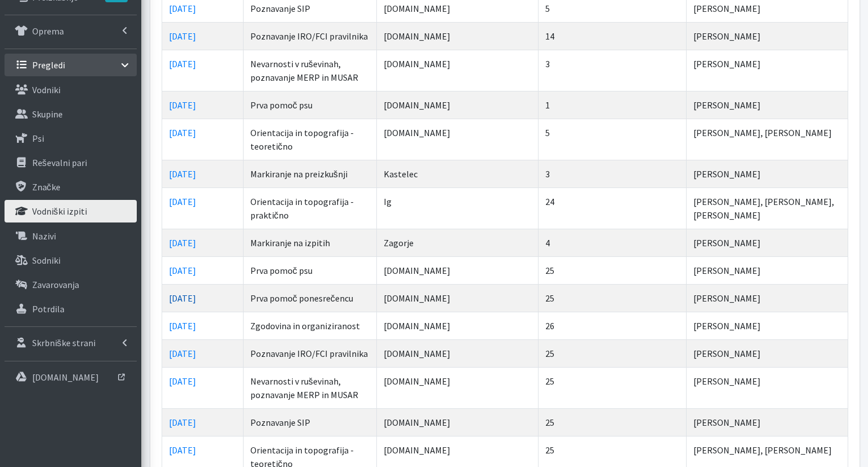
click at [196, 294] on link "25.03.2025" at bounding box center [182, 298] width 27 height 11
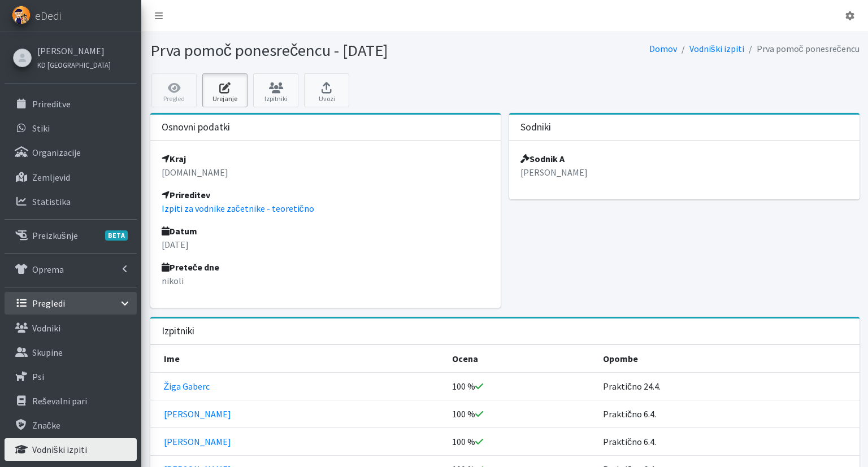
click at [225, 86] on icon at bounding box center [225, 87] width 38 height 11
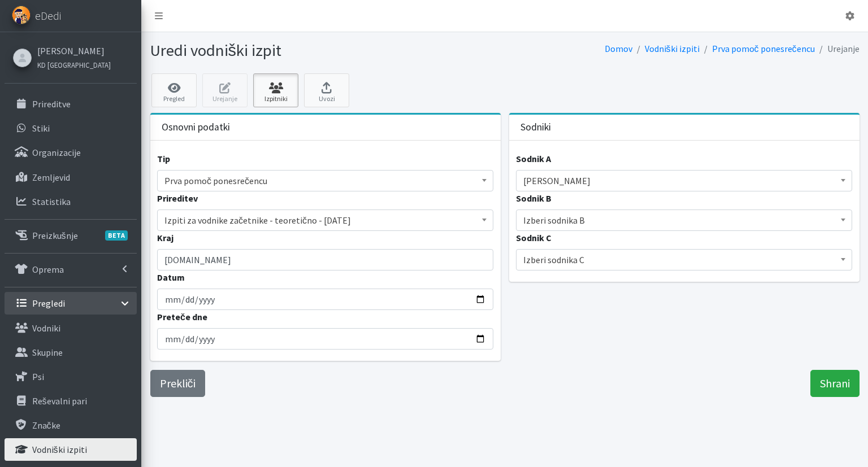
click at [284, 93] on icon at bounding box center [276, 87] width 38 height 11
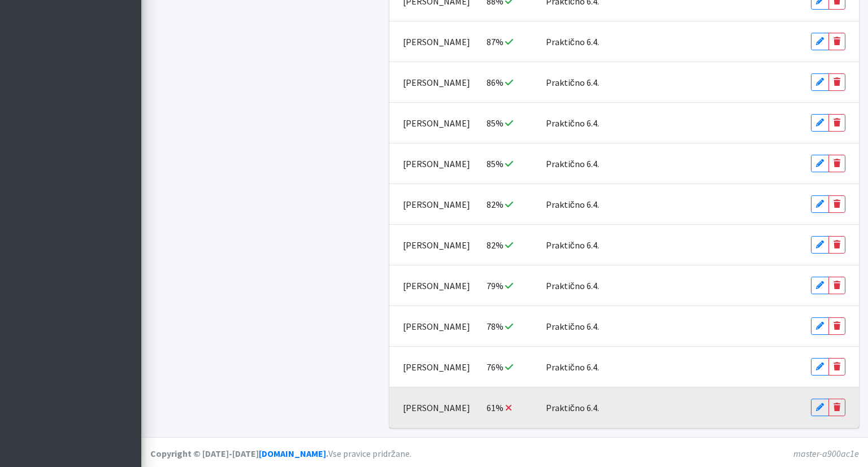
scroll to position [759, 0]
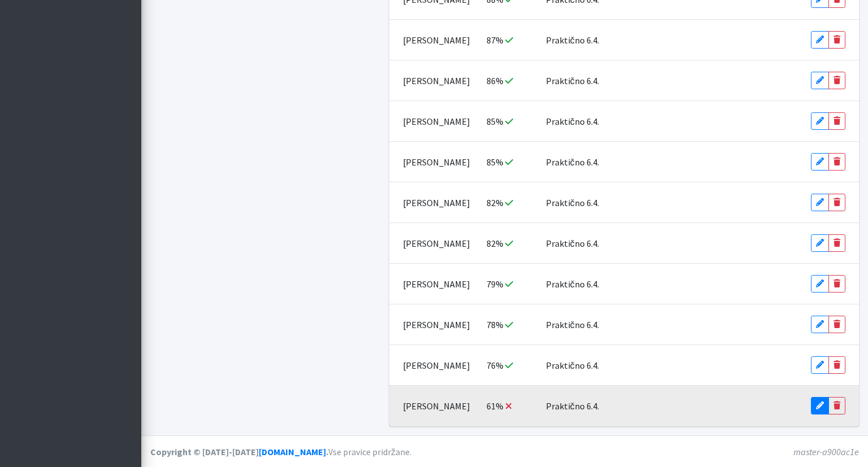
click at [819, 399] on link "Edit" at bounding box center [820, 406] width 18 height 18
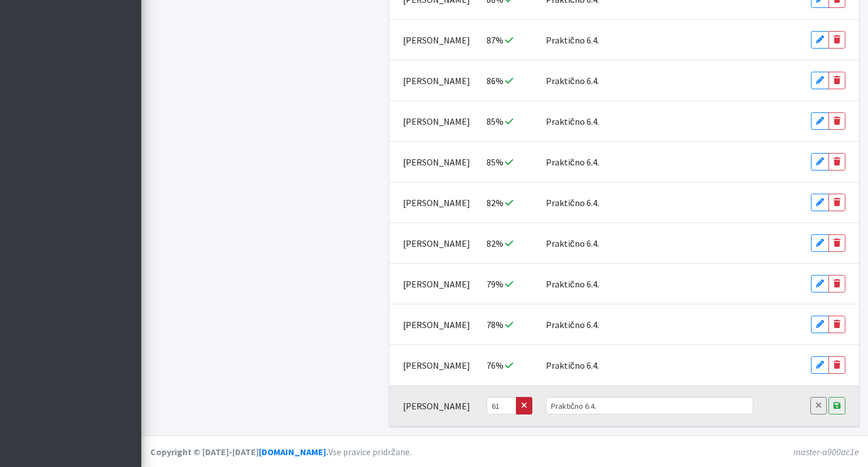
click at [528, 402] on button "button" at bounding box center [524, 406] width 16 height 18
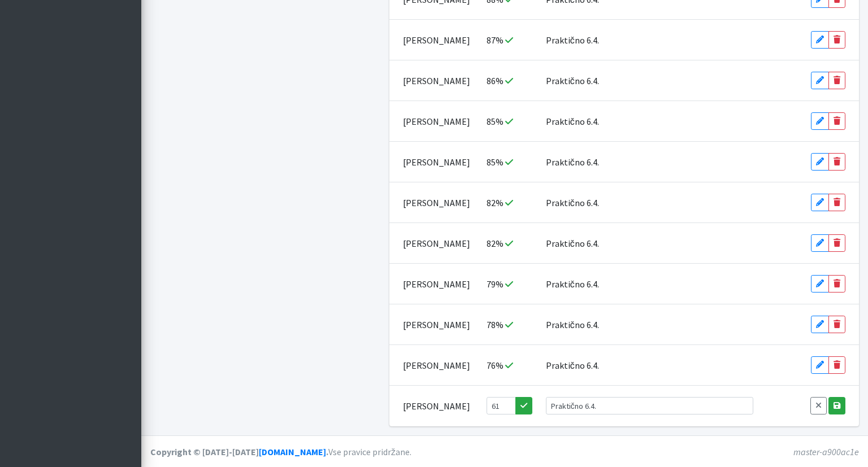
click at [834, 408] on icon at bounding box center [836, 406] width 7 height 8
